Goal: Task Accomplishment & Management: Use online tool/utility

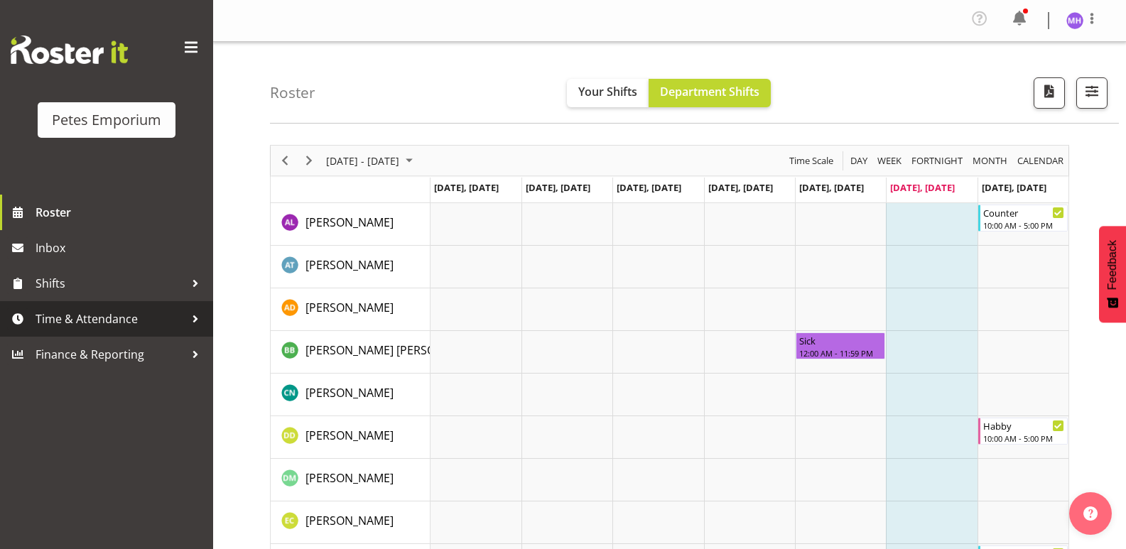
click at [39, 317] on span "Time & Attendance" at bounding box center [110, 318] width 149 height 21
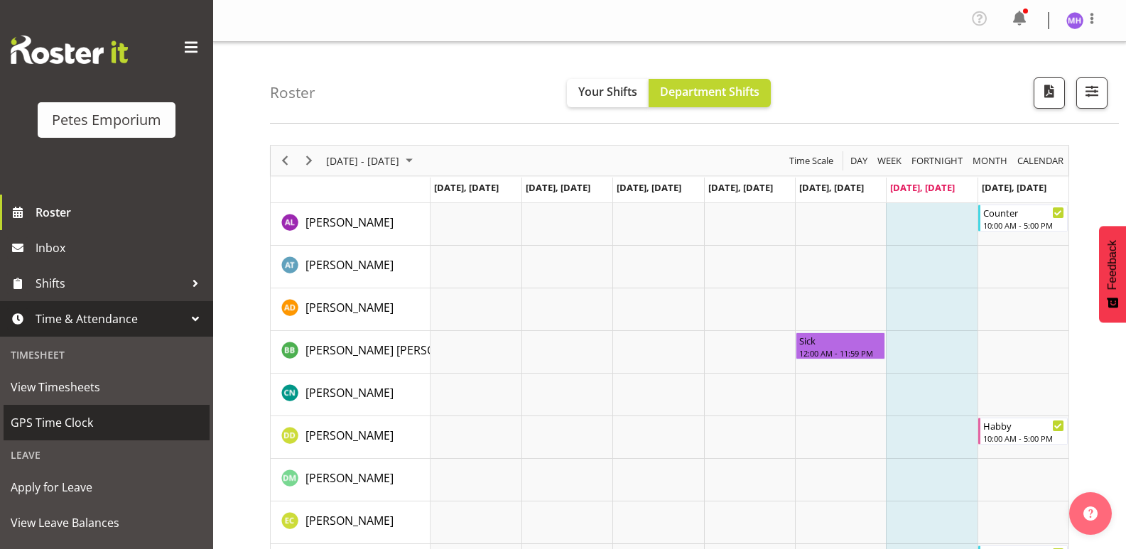
click at [77, 422] on span "GPS Time Clock" at bounding box center [107, 422] width 192 height 21
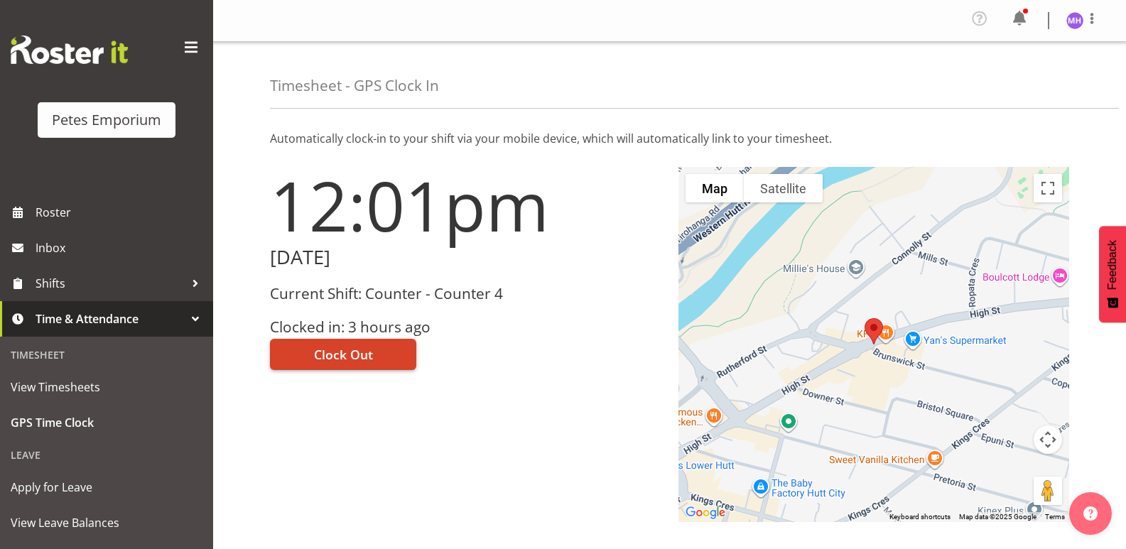
click at [348, 363] on span "Clock Out" at bounding box center [343, 354] width 59 height 18
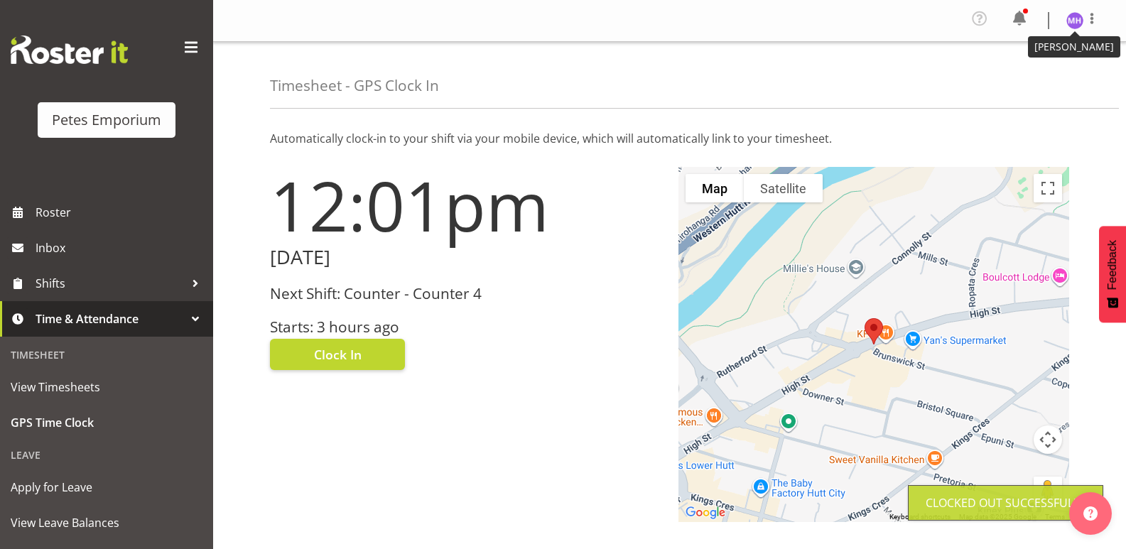
drag, startPoint x: 1067, startPoint y: 13, endPoint x: 1087, endPoint y: 24, distance: 22.6
click at [1070, 13] on figure at bounding box center [1074, 20] width 17 height 17
click at [1068, 86] on link "Log Out" at bounding box center [1032, 78] width 136 height 26
